Goal: Download file/media

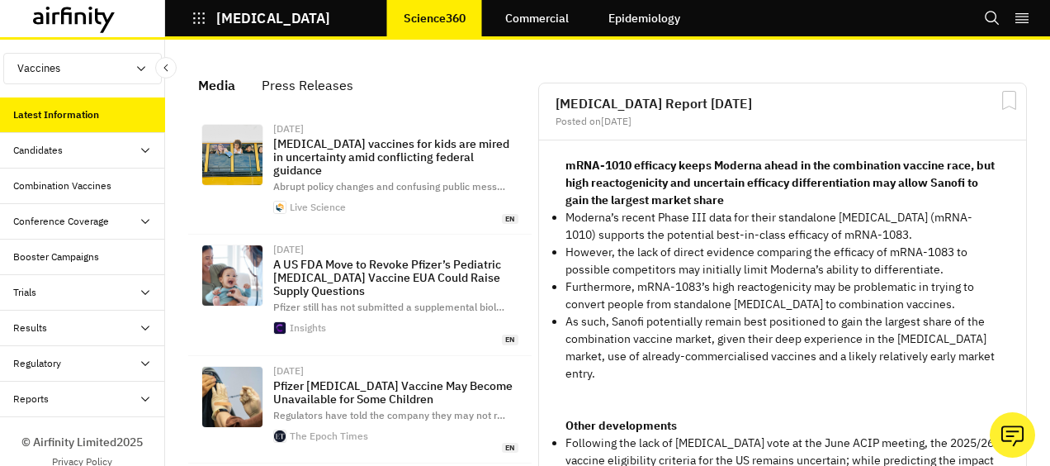
scroll to position [1199, 482]
click at [75, 312] on div "Results" at bounding box center [82, 327] width 165 height 35
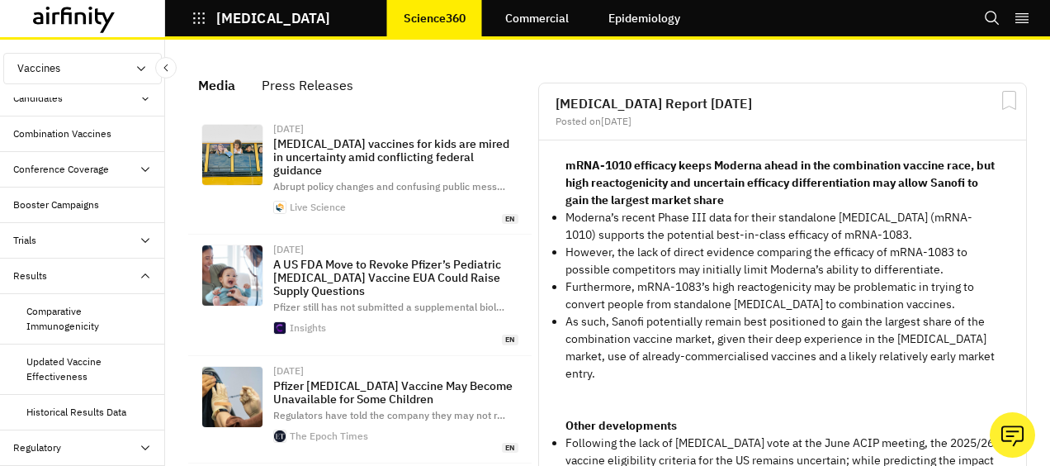
scroll to position [57, 0]
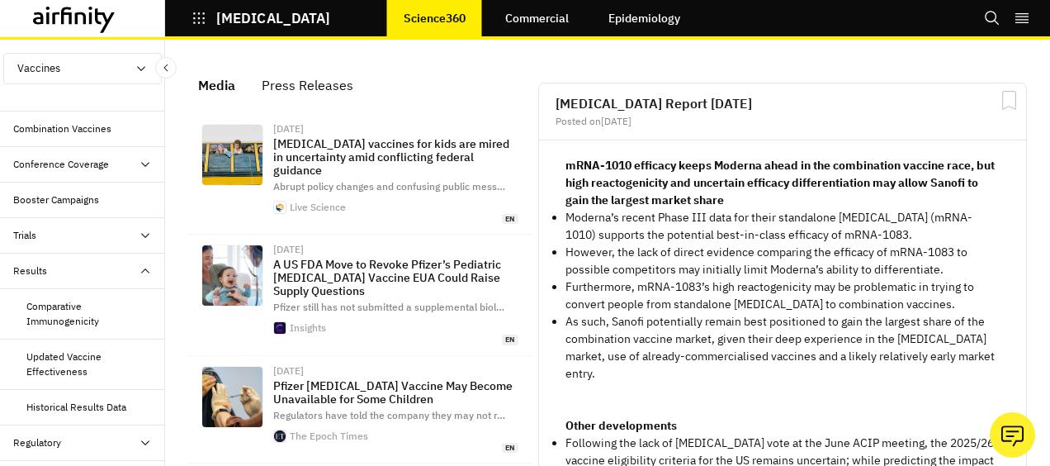
click at [76, 314] on div "Comparative Immunogenicity" at bounding box center [88, 314] width 125 height 30
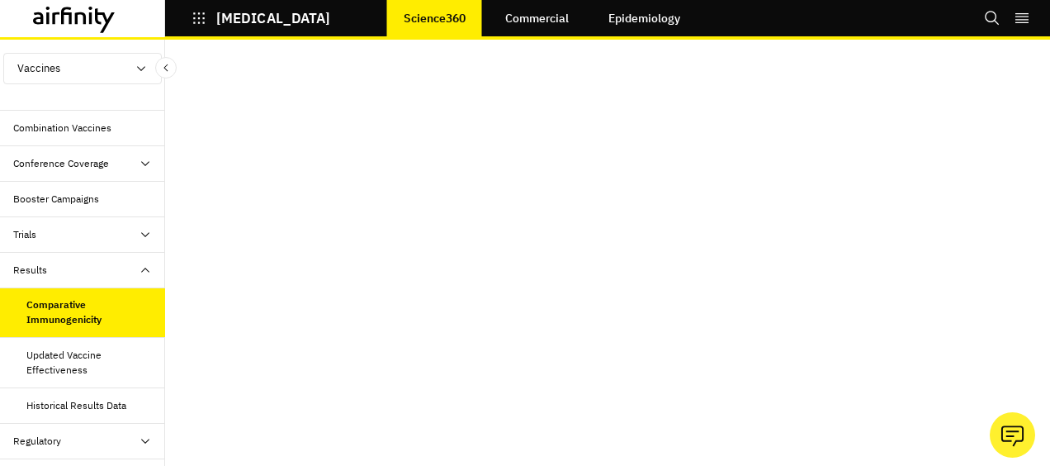
click at [84, 163] on div "Conference Coverage" at bounding box center [61, 163] width 96 height 15
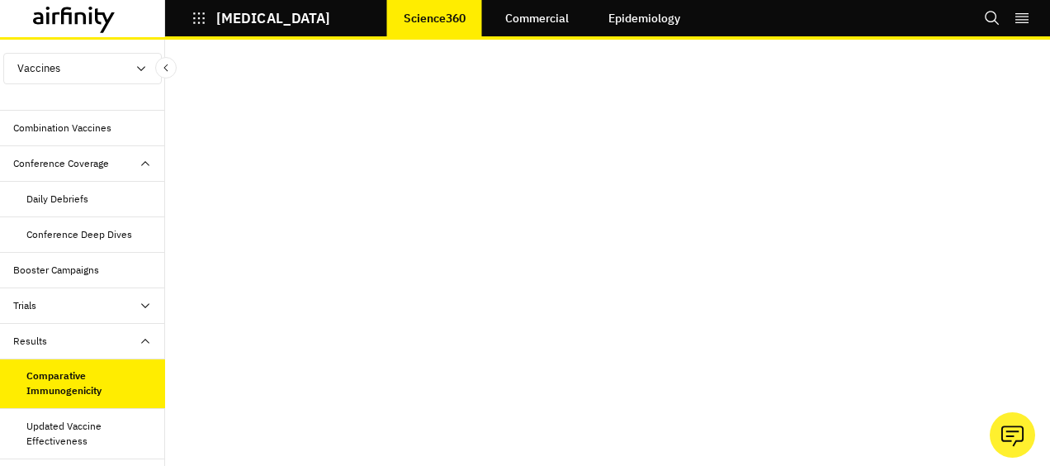
click at [118, 125] on div "Combination Vaccines" at bounding box center [89, 128] width 152 height 15
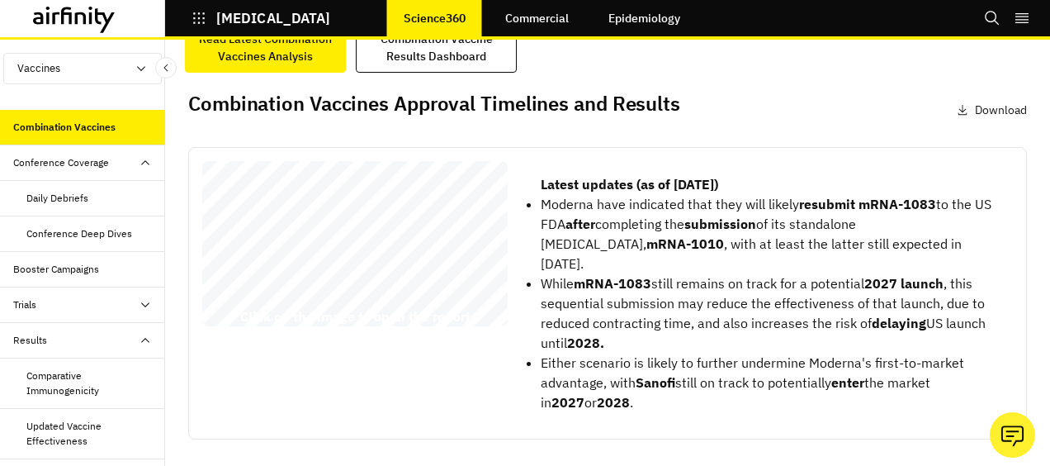
scroll to position [35, 0]
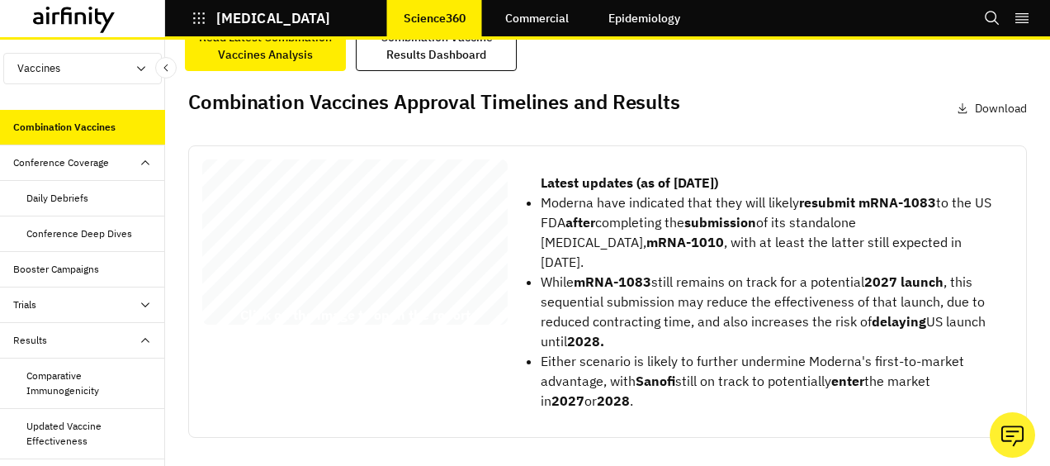
click at [396, 267] on div "COVID - 19/influenza Combination Vaccines’ Approval Timelines, Results, and Fut…" at bounding box center [354, 245] width 305 height 172
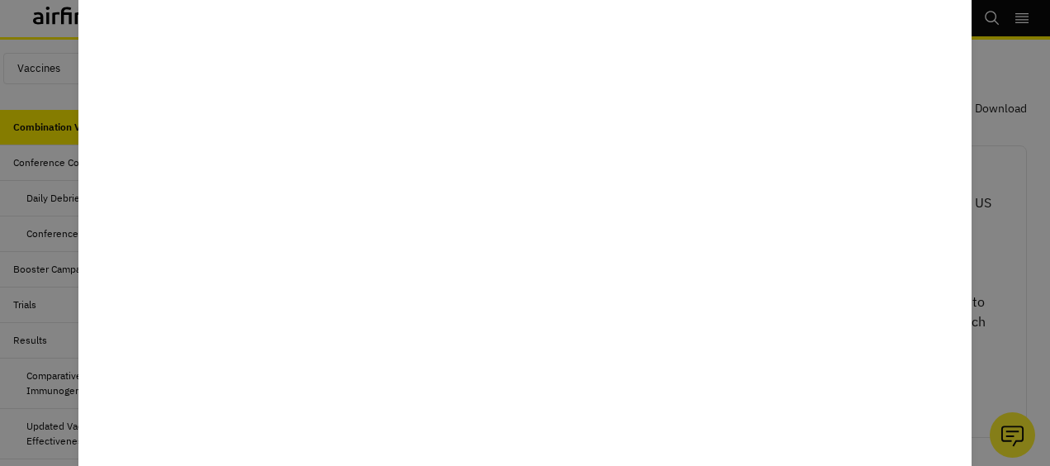
click at [1019, 66] on div at bounding box center [525, 233] width 1050 height 466
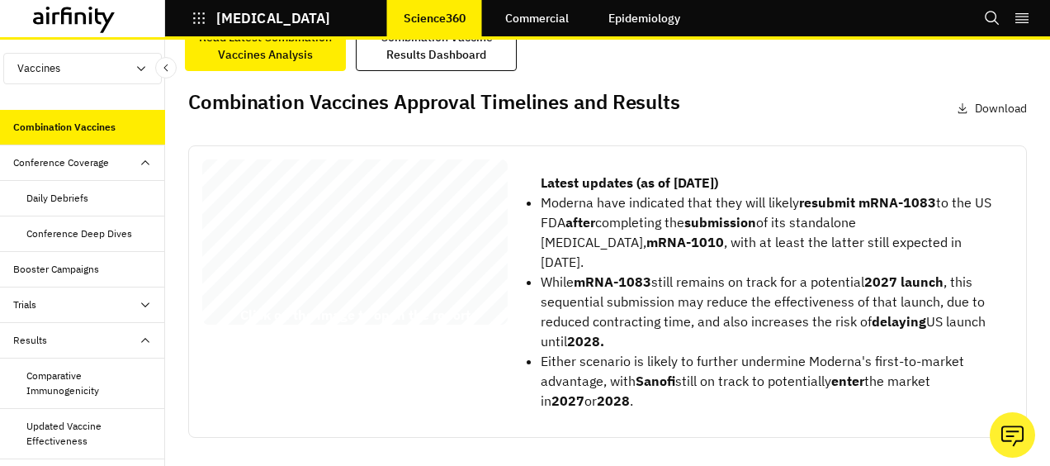
click at [1002, 111] on p "Download" at bounding box center [1001, 108] width 52 height 17
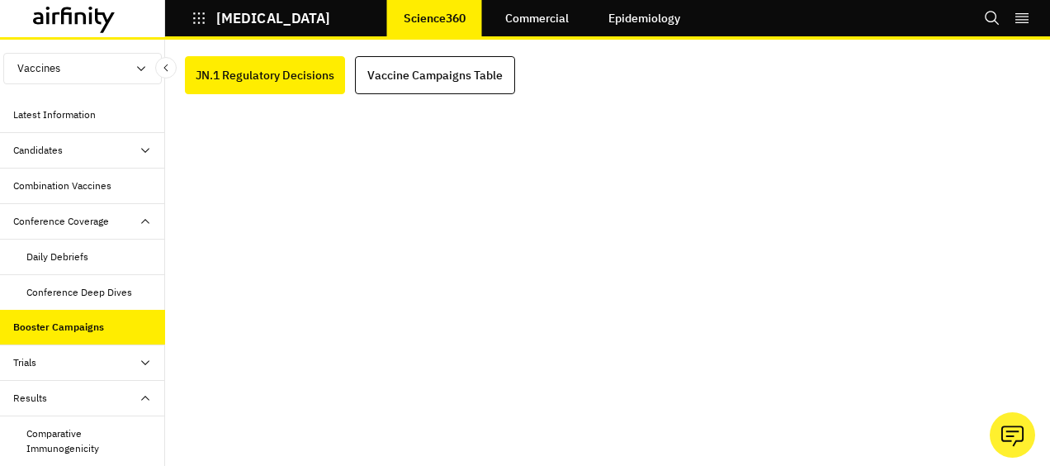
click at [139, 155] on icon at bounding box center [145, 150] width 13 height 13
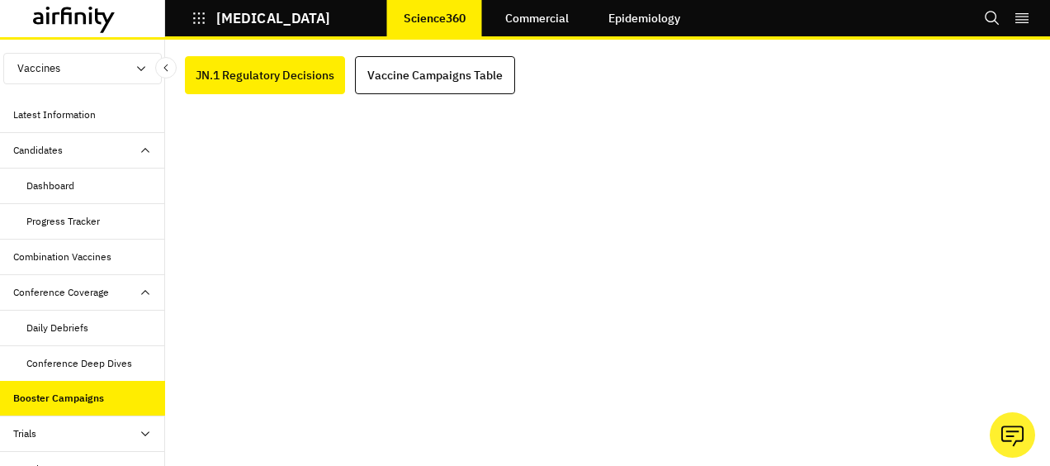
click at [56, 191] on div "Dashboard" at bounding box center [50, 185] width 48 height 15
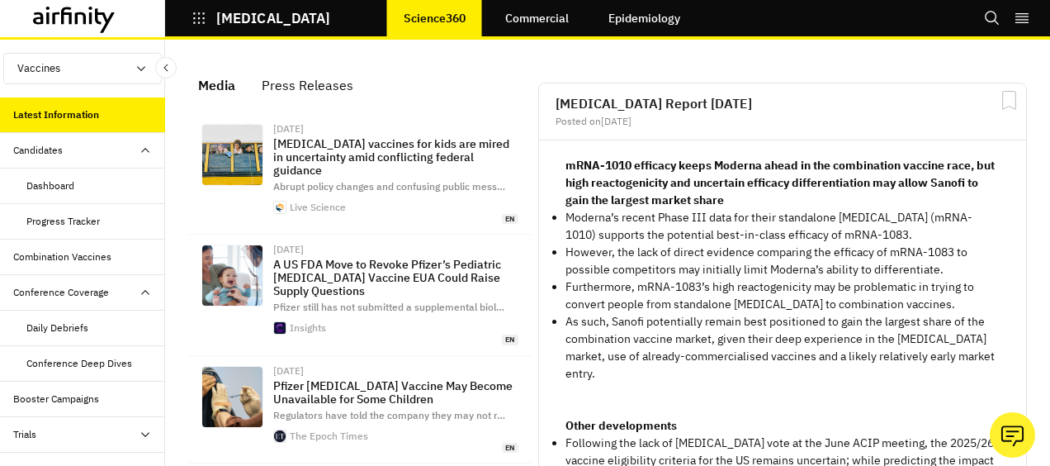
scroll to position [1199, 482]
click at [66, 185] on div "Dashboard" at bounding box center [50, 185] width 48 height 15
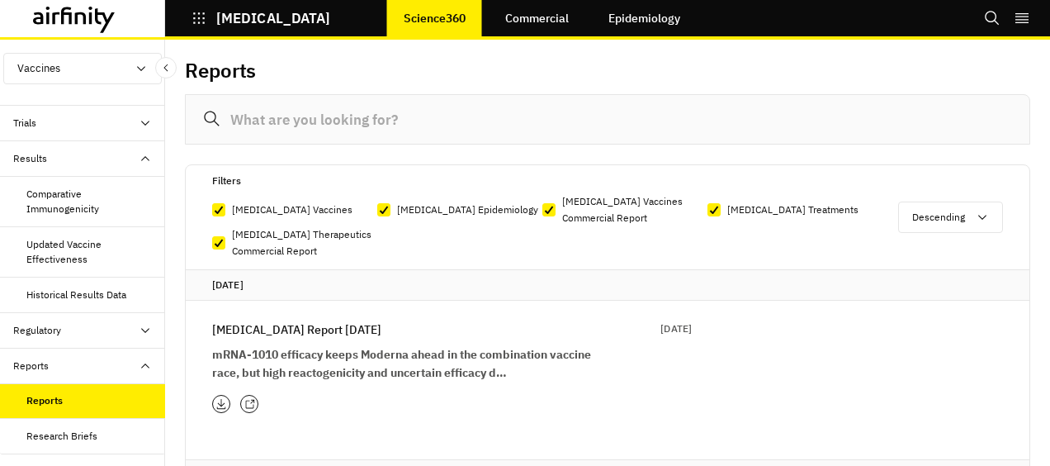
click at [319, 328] on p "[MEDICAL_DATA] Report [DATE]" at bounding box center [296, 329] width 169 height 18
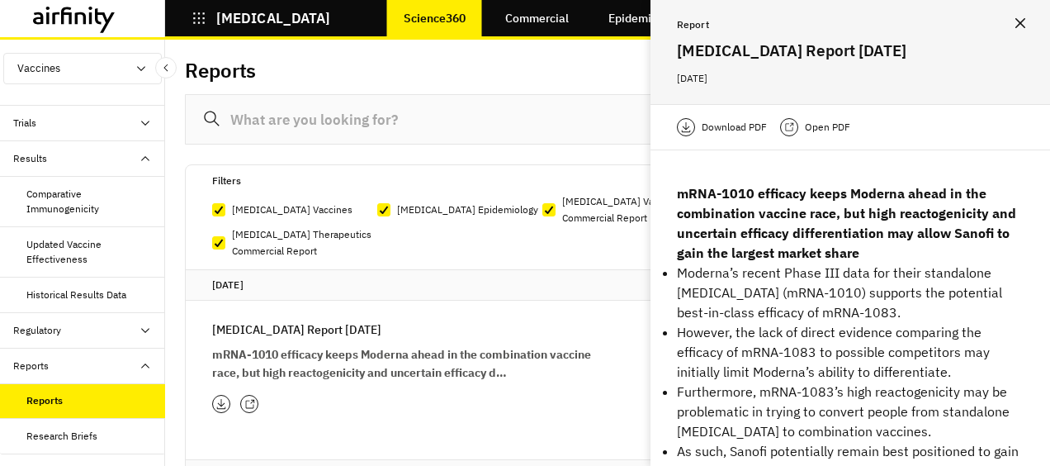
click at [824, 125] on p "Open PDF" at bounding box center [827, 127] width 45 height 17
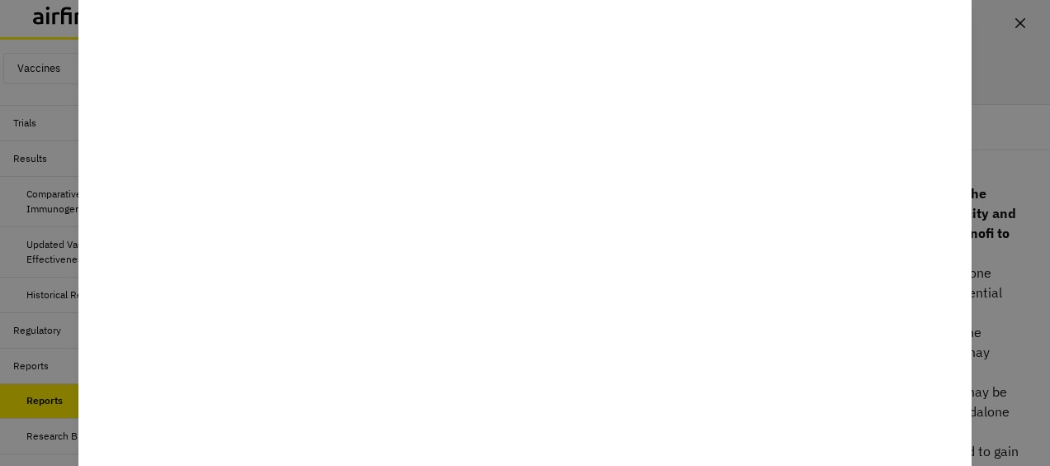
click at [1015, 111] on div at bounding box center [525, 233] width 1050 height 466
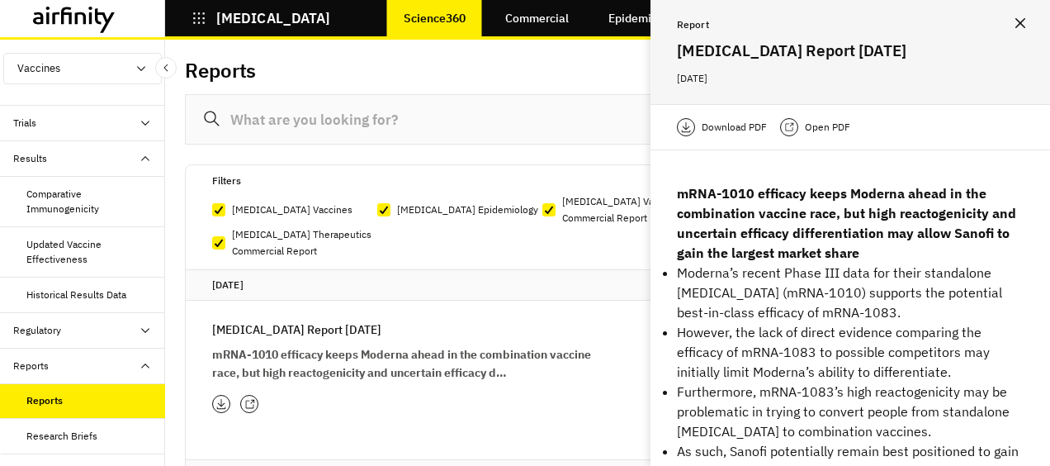
click at [730, 134] on p "Download PDF" at bounding box center [734, 127] width 65 height 17
